Goal: Information Seeking & Learning: Learn about a topic

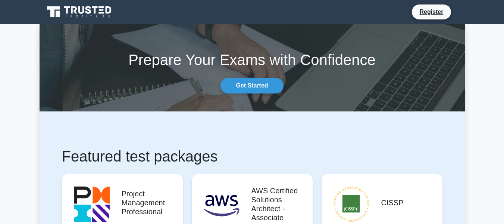
click at [366, 89] on div "Prepare Your Exams with Confidence Get Started" at bounding box center [252, 68] width 435 height 52
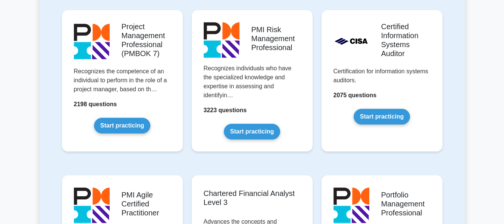
scroll to position [655, 0]
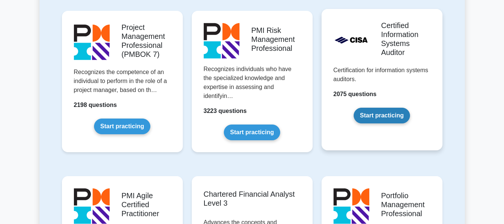
click at [398, 108] on link "Start practicing" at bounding box center [382, 116] width 56 height 16
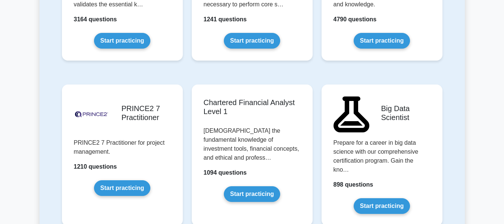
scroll to position [1560, 0]
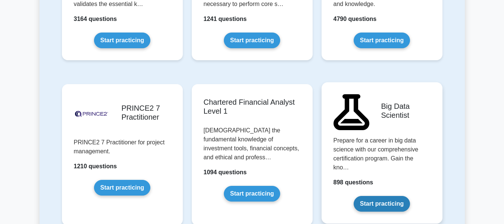
click at [393, 196] on link "Start practicing" at bounding box center [382, 204] width 56 height 16
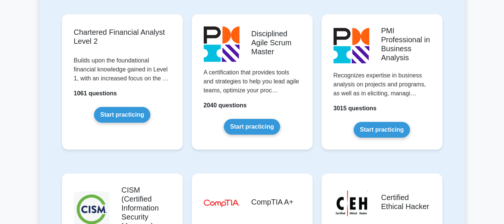
scroll to position [965, 0]
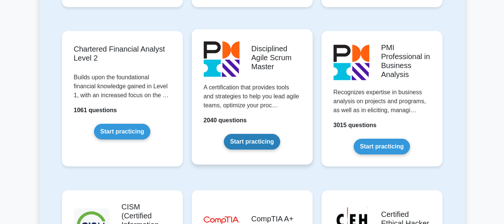
click at [274, 134] on link "Start practicing" at bounding box center [252, 142] width 56 height 16
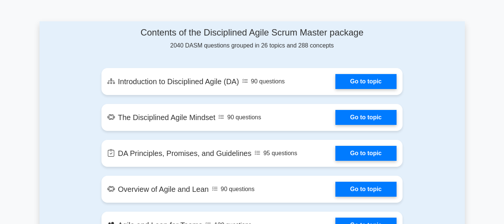
scroll to position [384, 0]
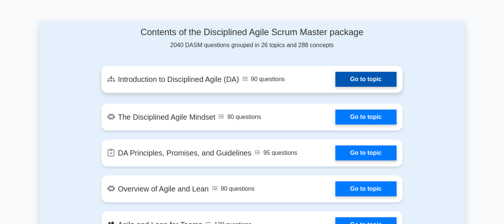
click at [364, 81] on link "Go to topic" at bounding box center [366, 79] width 61 height 15
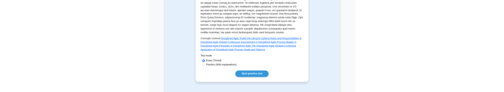
scroll to position [310, 0]
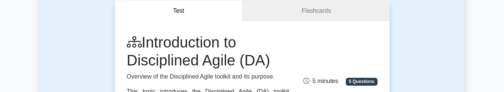
scroll to position [74, 0]
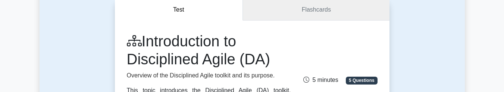
click at [314, 13] on link "Flashcards" at bounding box center [316, 9] width 146 height 21
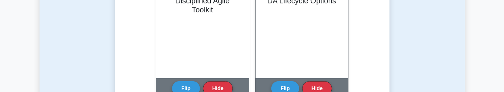
scroll to position [203, 0]
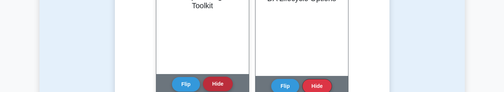
click at [212, 82] on button "Hide" at bounding box center [218, 84] width 30 height 15
click at [219, 85] on button "Hide" at bounding box center [218, 84] width 30 height 15
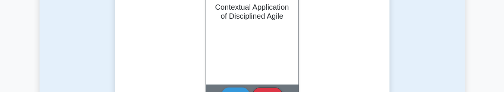
scroll to position [572, 0]
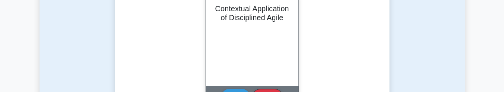
click at [243, 22] on h2 "Contextual Application of Disciplined Agile" at bounding box center [252, 13] width 75 height 18
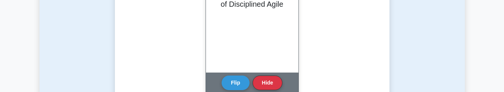
scroll to position [586, 0]
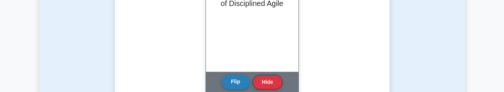
click at [240, 81] on button "Flip" at bounding box center [236, 81] width 28 height 15
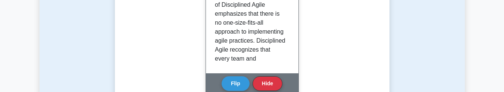
scroll to position [586, 0]
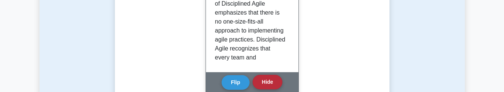
click at [270, 83] on button "Hide" at bounding box center [268, 82] width 30 height 15
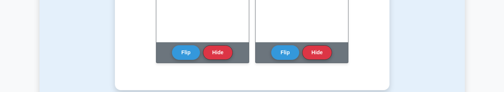
scroll to position [492, 0]
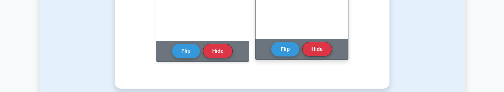
click at [309, 57] on div "Flip Hide" at bounding box center [301, 49] width 61 height 21
click at [317, 50] on button "Hide" at bounding box center [317, 48] width 30 height 15
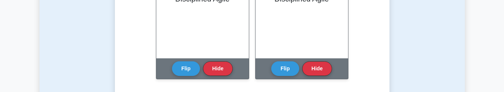
scroll to position [347, 0]
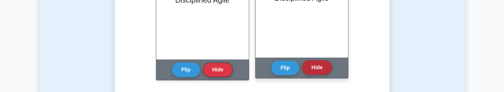
click at [321, 69] on button "Hide" at bounding box center [317, 67] width 30 height 15
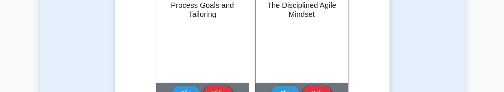
scroll to position [198, 0]
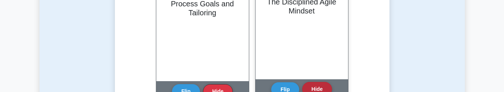
click at [316, 86] on button "Hide" at bounding box center [317, 89] width 30 height 15
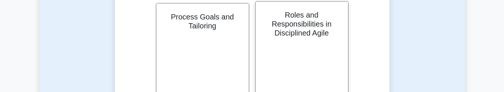
scroll to position [189, 0]
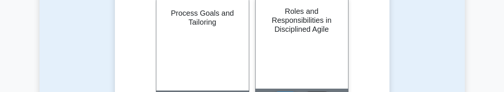
click at [318, 50] on div "Roles and Responsibilities in Disciplined Agile" at bounding box center [302, 43] width 93 height 91
click at [290, 43] on div "Roles and Responsibilities in Disciplined Agile" at bounding box center [302, 43] width 93 height 91
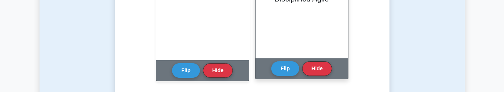
scroll to position [219, 0]
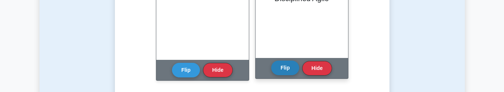
click at [278, 68] on button "Flip" at bounding box center [285, 67] width 28 height 15
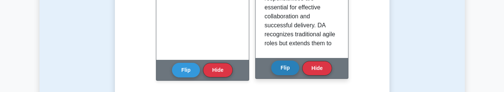
click at [278, 68] on button "Flip" at bounding box center [285, 67] width 28 height 15
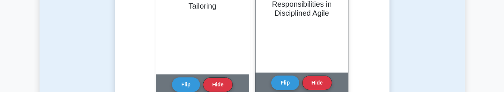
scroll to position [205, 0]
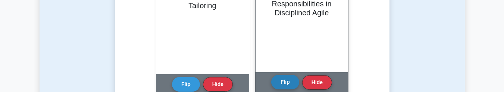
click at [281, 84] on button "Flip" at bounding box center [285, 82] width 28 height 15
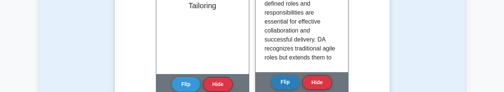
click at [281, 84] on button "Flip" at bounding box center [285, 82] width 28 height 15
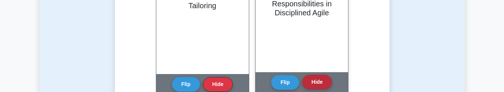
click at [316, 81] on button "Hide" at bounding box center [317, 82] width 30 height 15
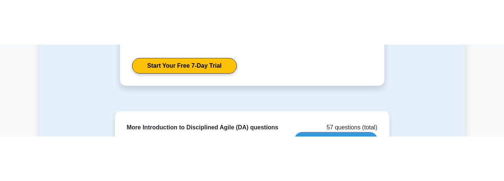
scroll to position [477, 0]
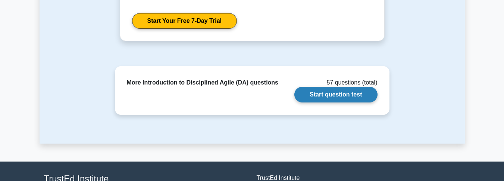
click at [350, 91] on link "Start question test" at bounding box center [336, 95] width 83 height 16
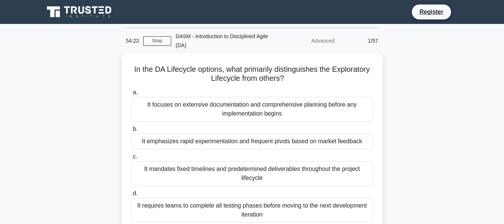
click at [197, 37] on div "DASM - Introduction to Disciplined Agile (DA)" at bounding box center [222, 41] width 103 height 24
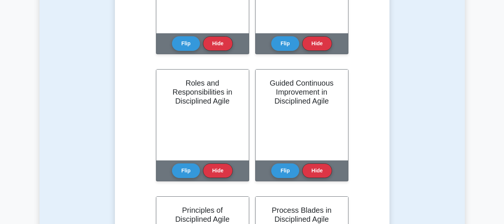
scroll to position [374, 0]
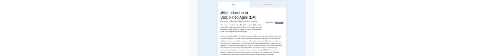
scroll to position [64, 0]
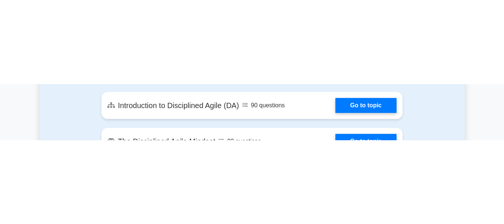
scroll to position [443, 0]
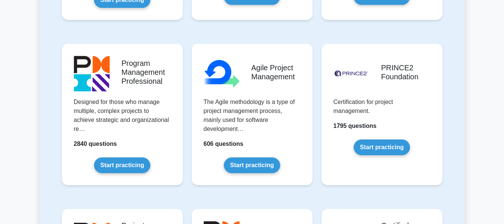
scroll to position [460, 0]
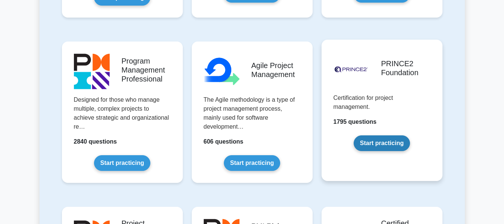
click at [366, 135] on link "Start practicing" at bounding box center [382, 143] width 56 height 16
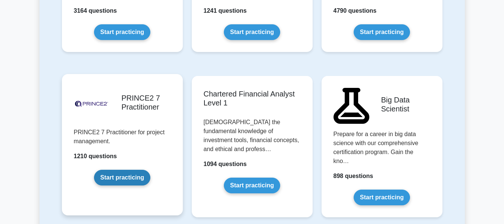
scroll to position [1569, 0]
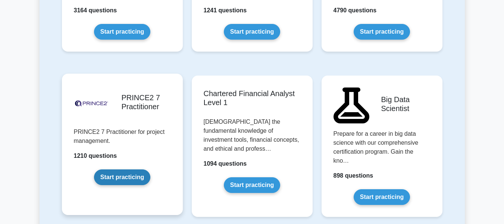
click at [135, 169] on link "Start practicing" at bounding box center [122, 177] width 56 height 16
